Goal: Book appointment/travel/reservation

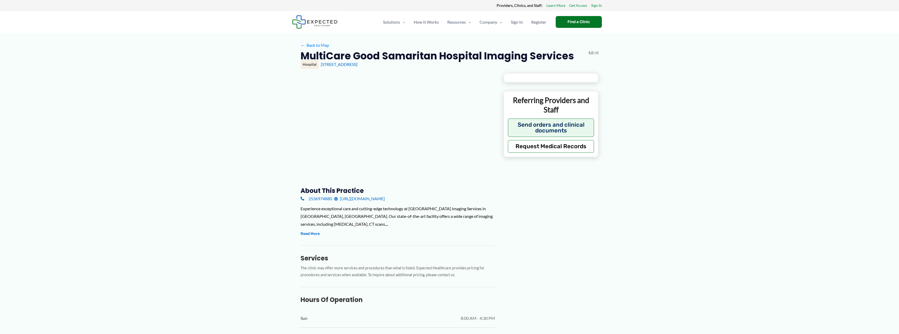
type input "**********"
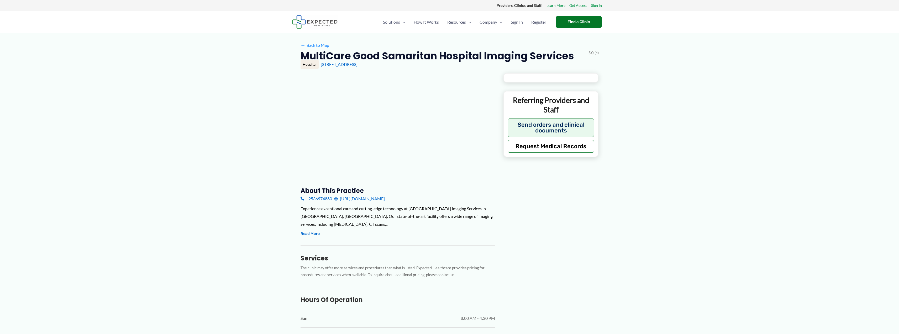
type input "**********"
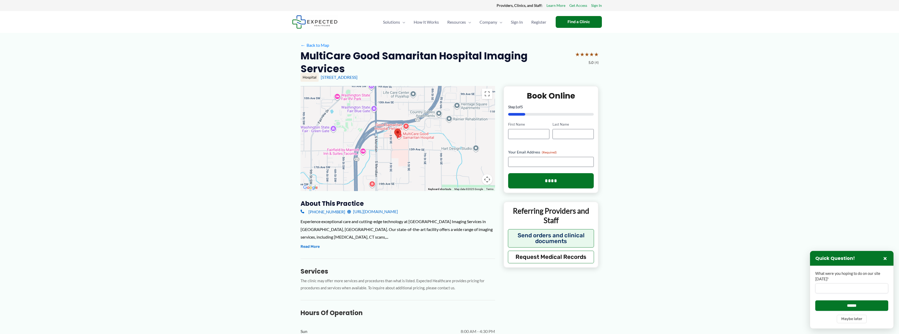
click at [398, 134] on img at bounding box center [397, 134] width 11 height 14
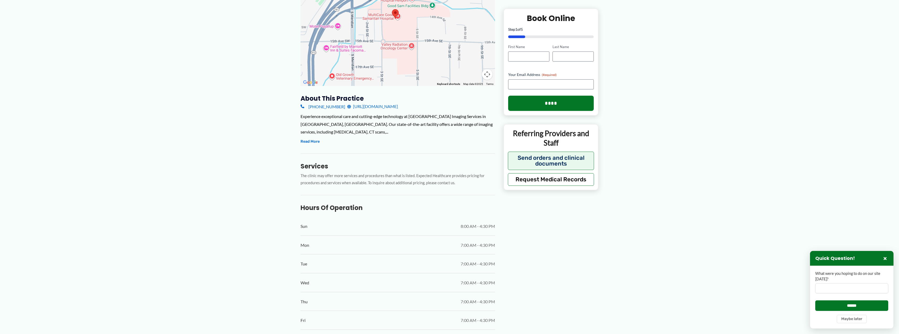
scroll to position [184, 0]
